Goal: Use online tool/utility: Utilize a website feature to perform a specific function

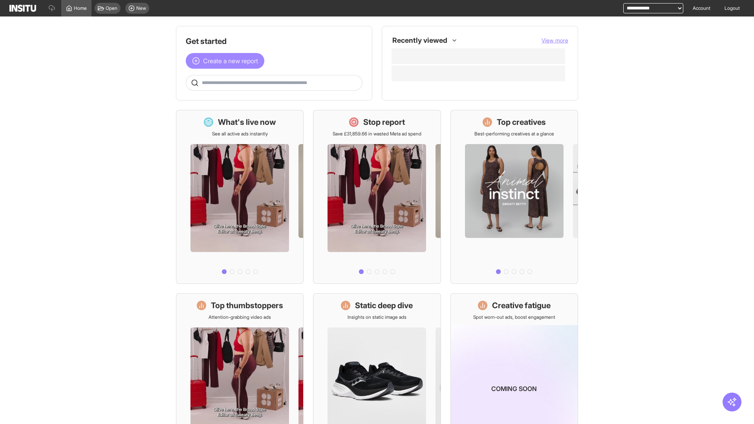
click at [227, 61] on span "Create a new report" at bounding box center [230, 60] width 55 height 9
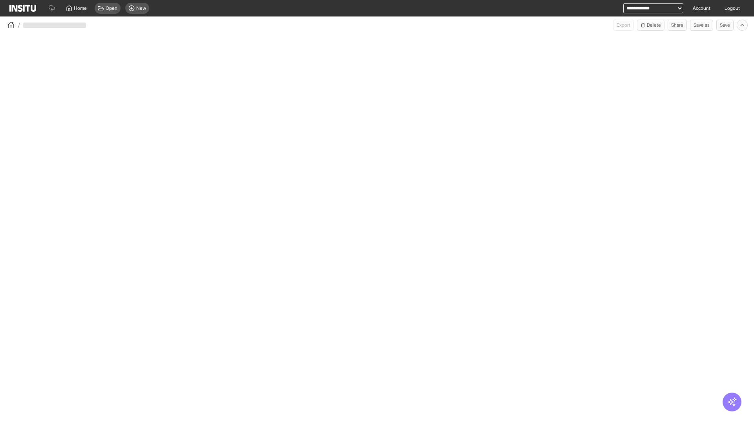
select select "**"
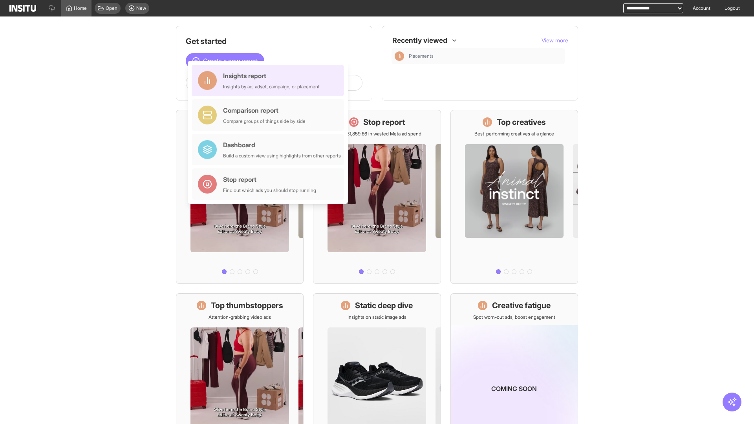
click at [270, 80] on div "Insights report Insights by ad, adset, campaign, or placement" at bounding box center [271, 80] width 97 height 19
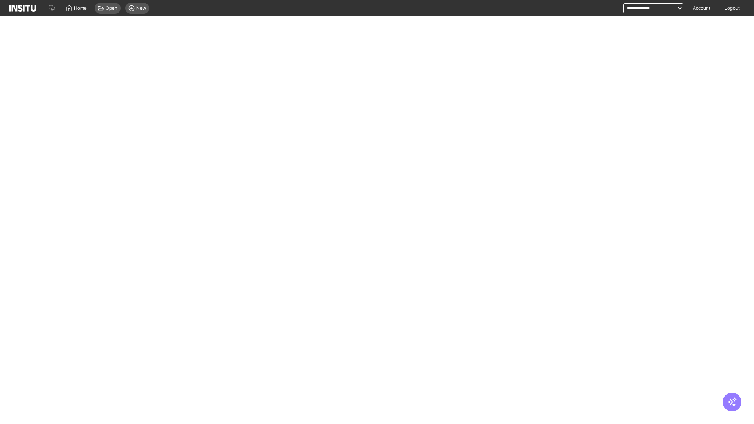
select select "**"
